Goal: Navigation & Orientation: Find specific page/section

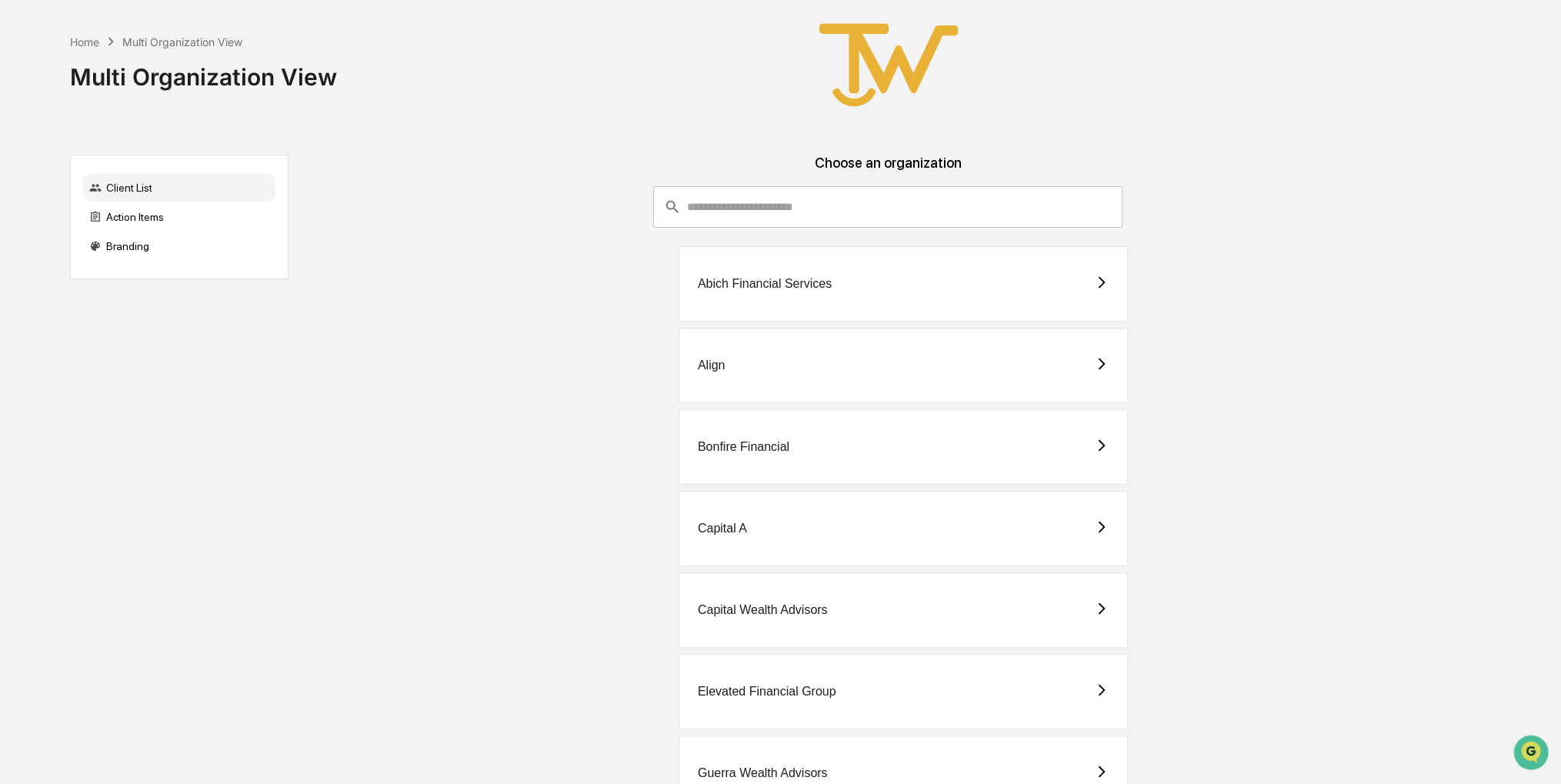
drag, startPoint x: 498, startPoint y: 522, endPoint x: 458, endPoint y: 516, distance: 40.4
click at [458, 516] on div "Capital A" at bounding box center [888, 528] width 1174 height 75
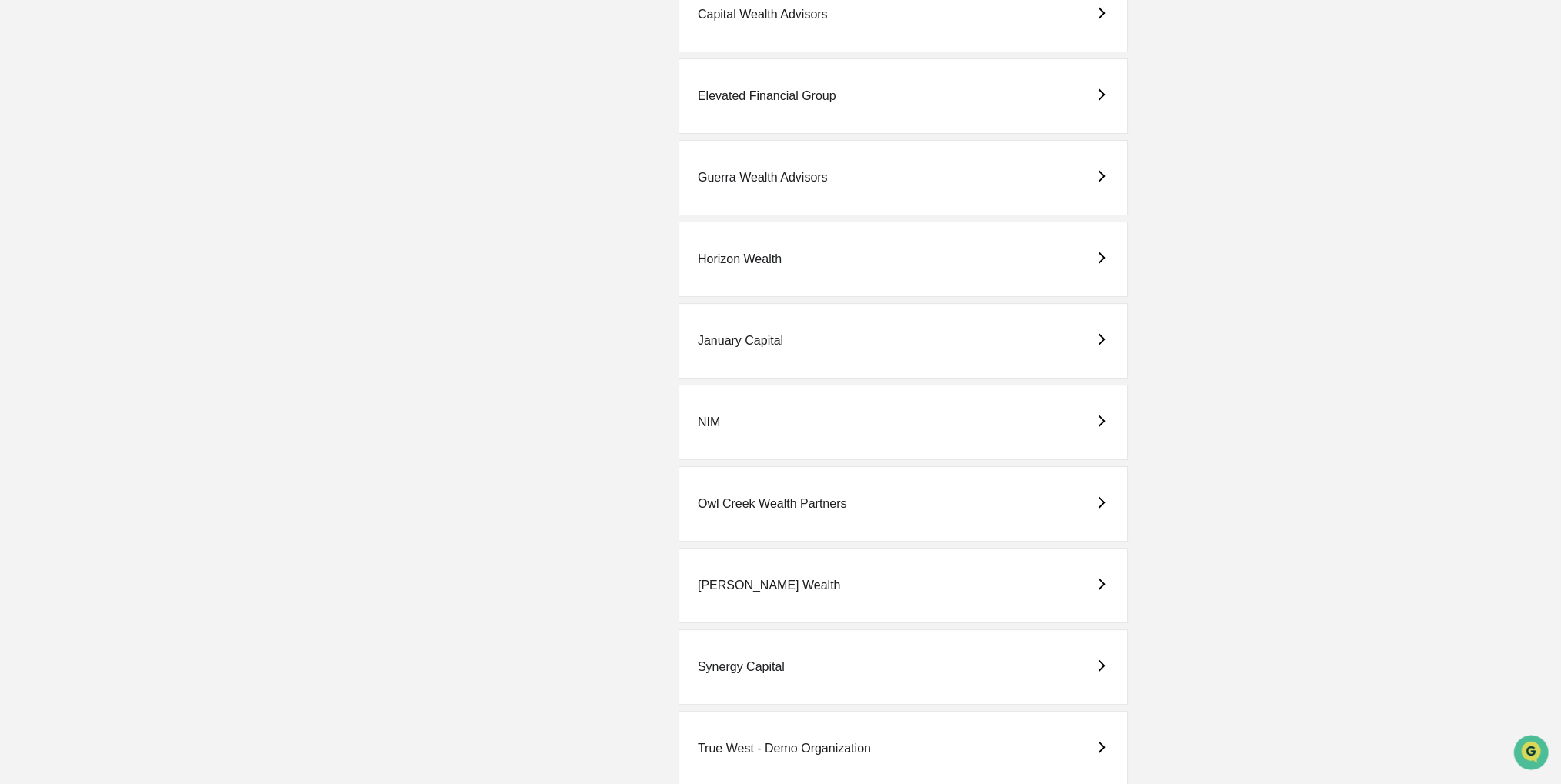
scroll to position [709, 0]
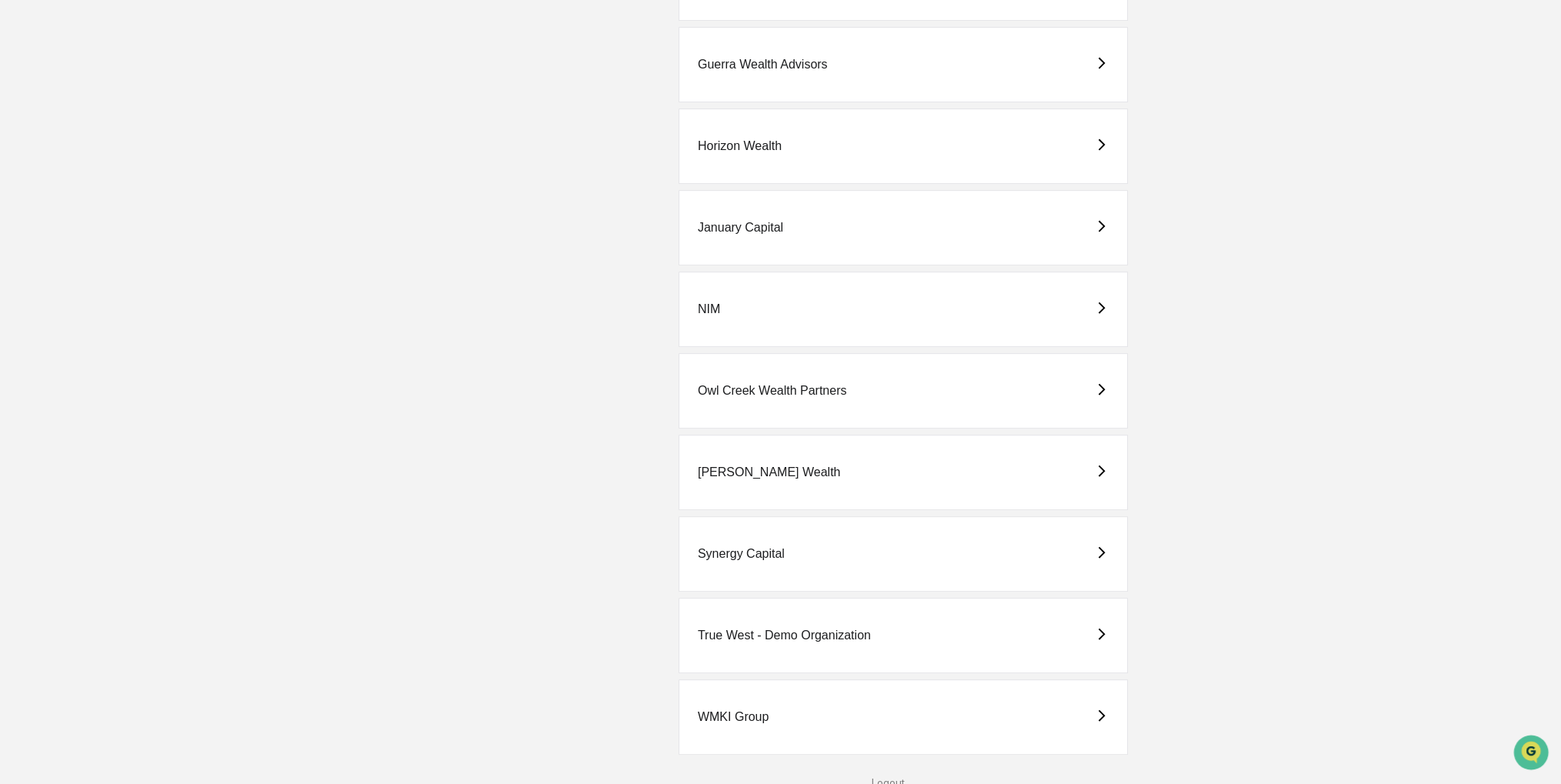
click at [815, 648] on div "True West - Demo Organization" at bounding box center [903, 635] width 449 height 75
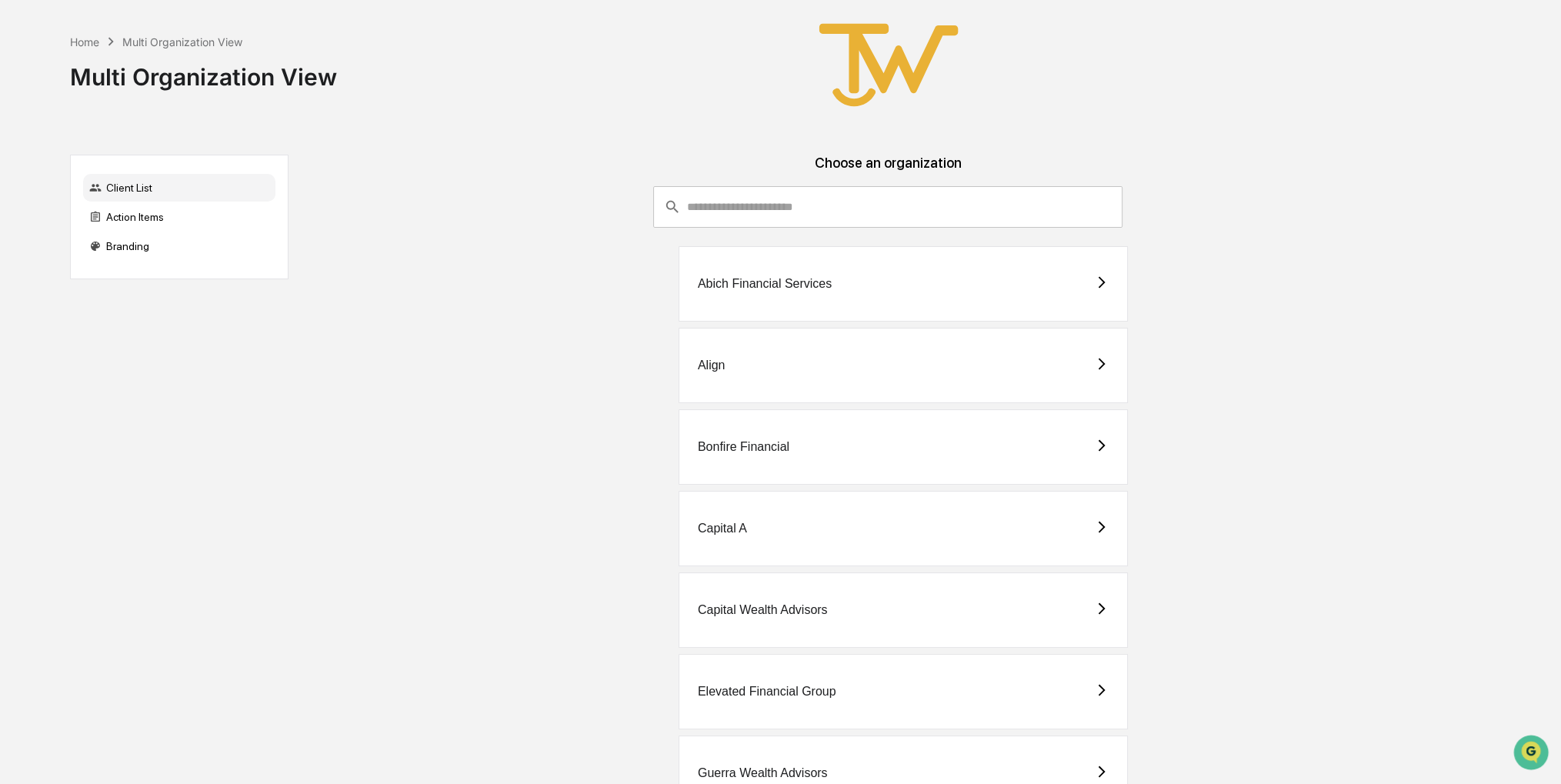
click at [785, 87] on div "Home Multi Organization View Multi Organization View" at bounding box center [773, 65] width 1405 height 130
drag, startPoint x: 413, startPoint y: 371, endPoint x: 378, endPoint y: 356, distance: 38.1
click at [378, 356] on div "Align" at bounding box center [888, 365] width 1174 height 75
click at [825, 521] on div "Capital A" at bounding box center [903, 528] width 449 height 75
